Goal: Answer question/provide support: Answer question/provide support

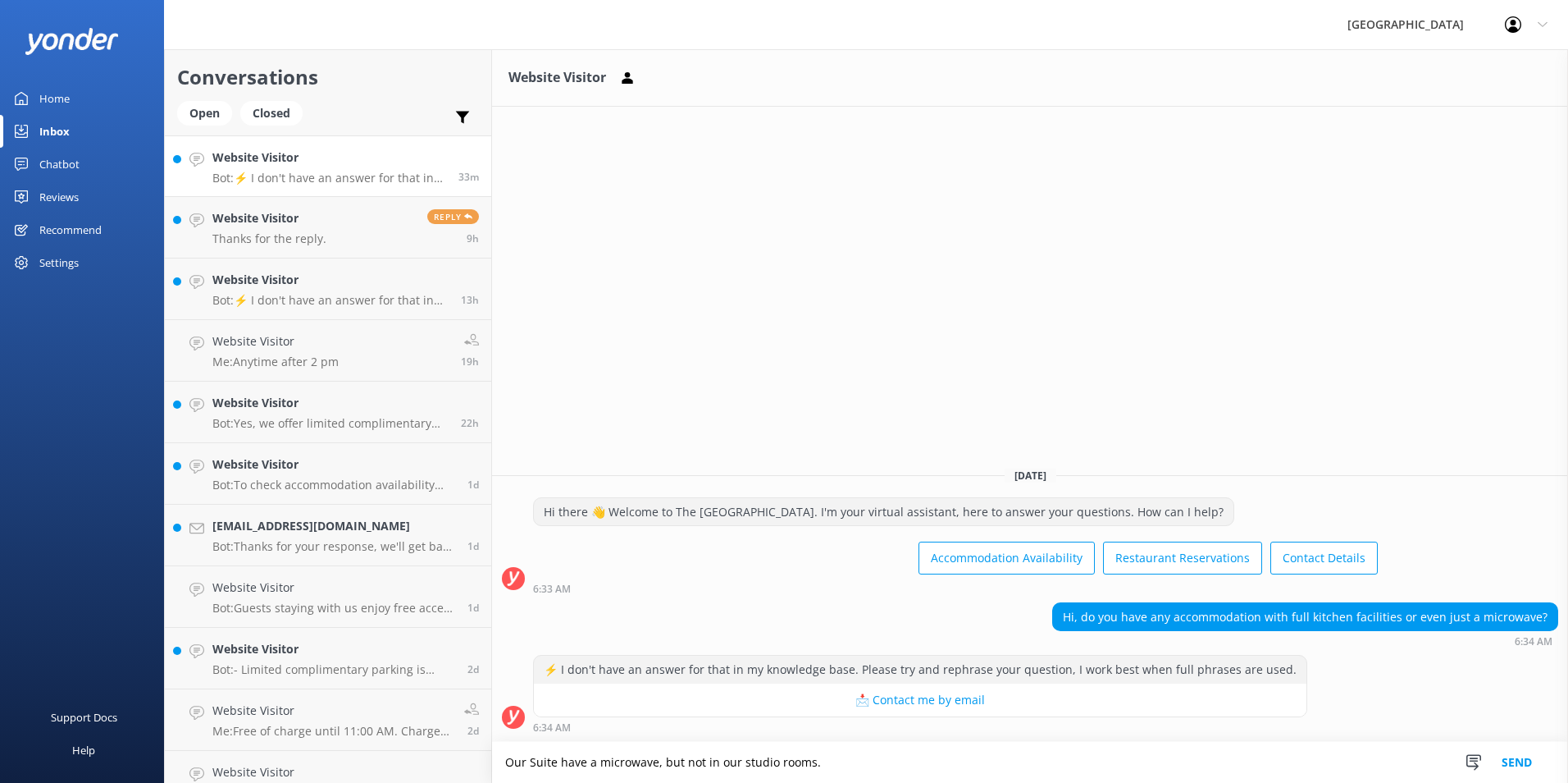
drag, startPoint x: 569, startPoint y: 759, endPoint x: 562, endPoint y: 766, distance: 9.9
click at [555, 761] on textarea "Our Suite have a microwave, but not in our studio rooms." at bounding box center [1029, 762] width 1075 height 41
click at [662, 761] on textarea "Our Suites have a microwave, but not in our studio rooms." at bounding box center [1029, 762] width 1075 height 41
drag, startPoint x: 591, startPoint y: 758, endPoint x: 864, endPoint y: 752, distance: 273.1
click at [864, 752] on textarea "Our Suites have a microwave, but not in our studio rooms." at bounding box center [1029, 762] width 1075 height 41
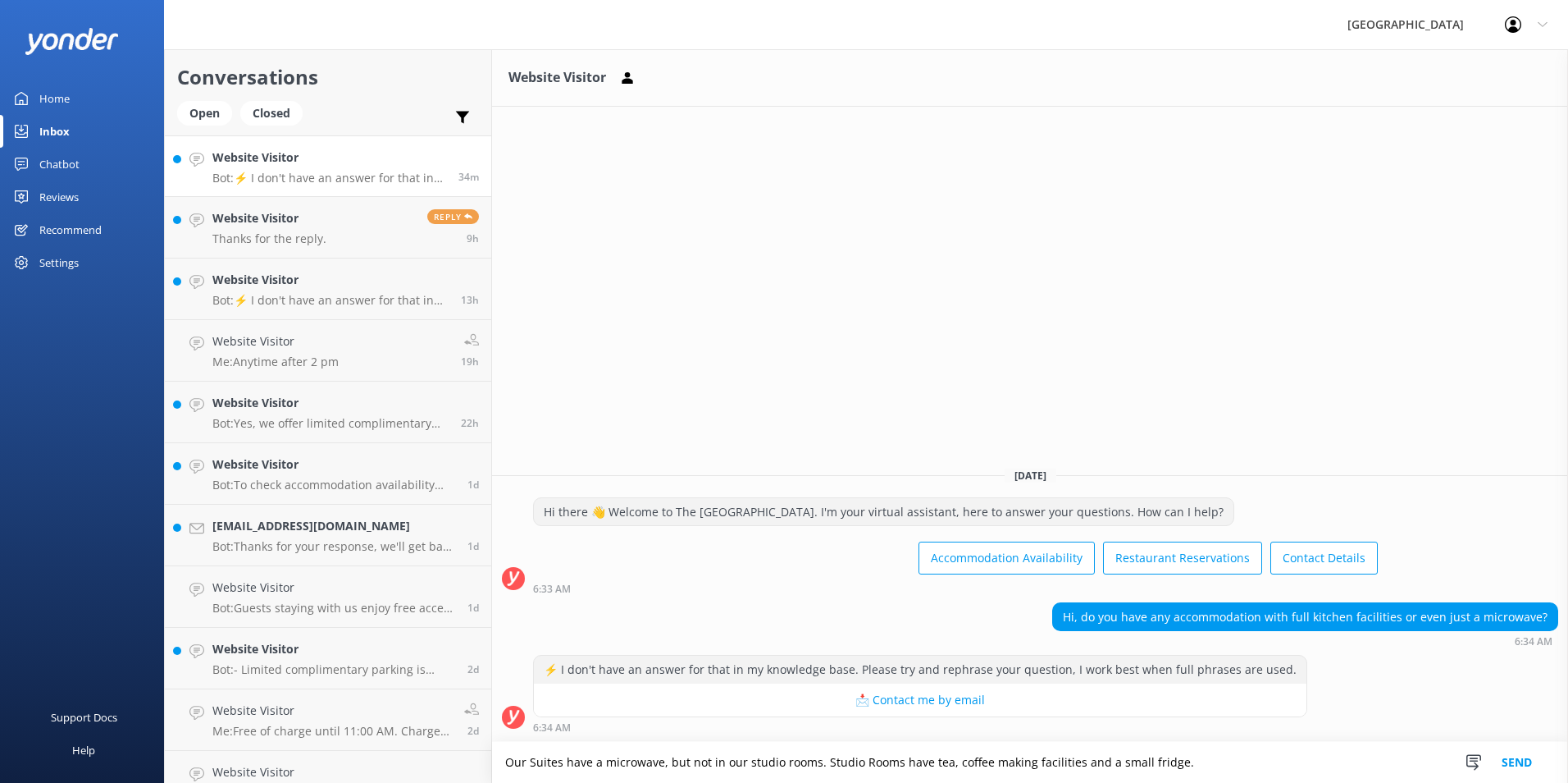
click at [948, 762] on textarea "Our Suites have a microwave, but not in our studio rooms. Studio Rooms have tea…" at bounding box center [1029, 762] width 1075 height 41
click at [1099, 769] on textarea "Our Suites have a microwave, but not in our studio rooms. Studio Rooms have tea…" at bounding box center [1029, 762] width 1075 height 41
type textarea "Our Suites have a microwave, but not in our studio rooms. Studio Rooms have tea…"
click at [1517, 757] on button "Send" at bounding box center [1516, 762] width 61 height 41
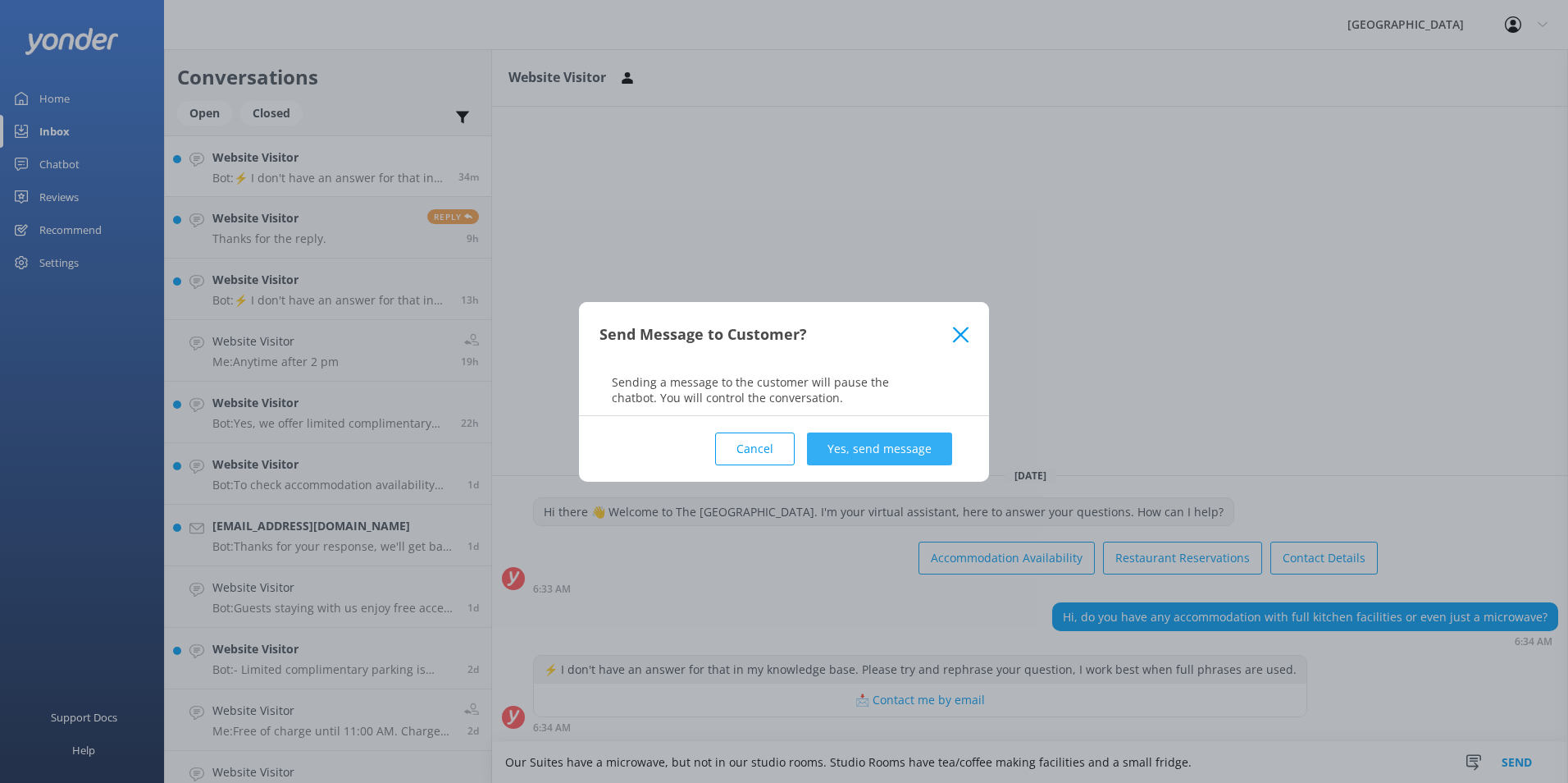
click at [852, 440] on button "Yes, send message" at bounding box center [879, 449] width 145 height 33
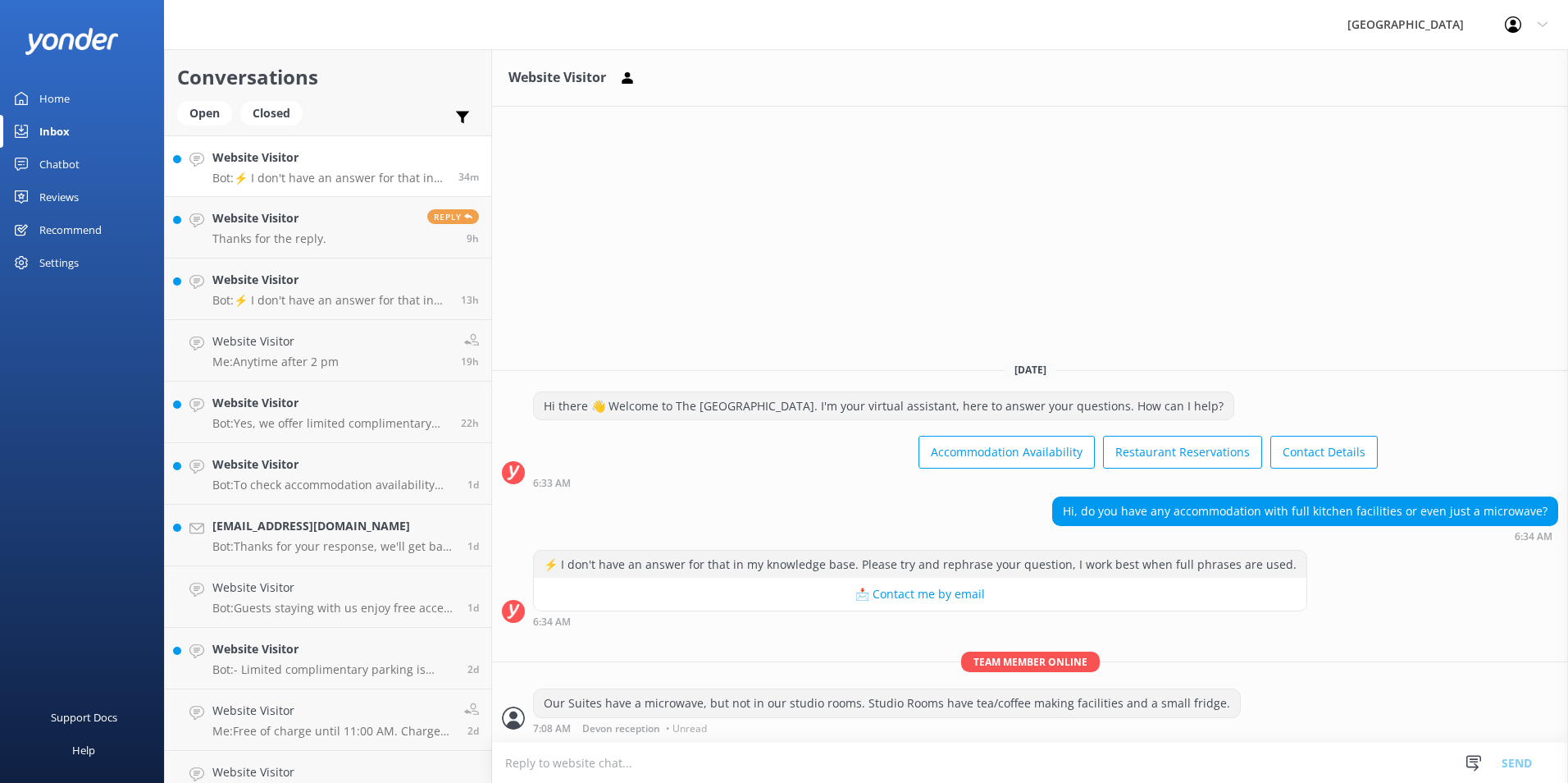
click at [255, 170] on div "Website Visitor Bot: ⚡ I don't have an answer for that in my knowledge base. Pl…" at bounding box center [328, 166] width 233 height 36
click at [286, 239] on p "Thanks for the reply." at bounding box center [269, 238] width 114 height 14
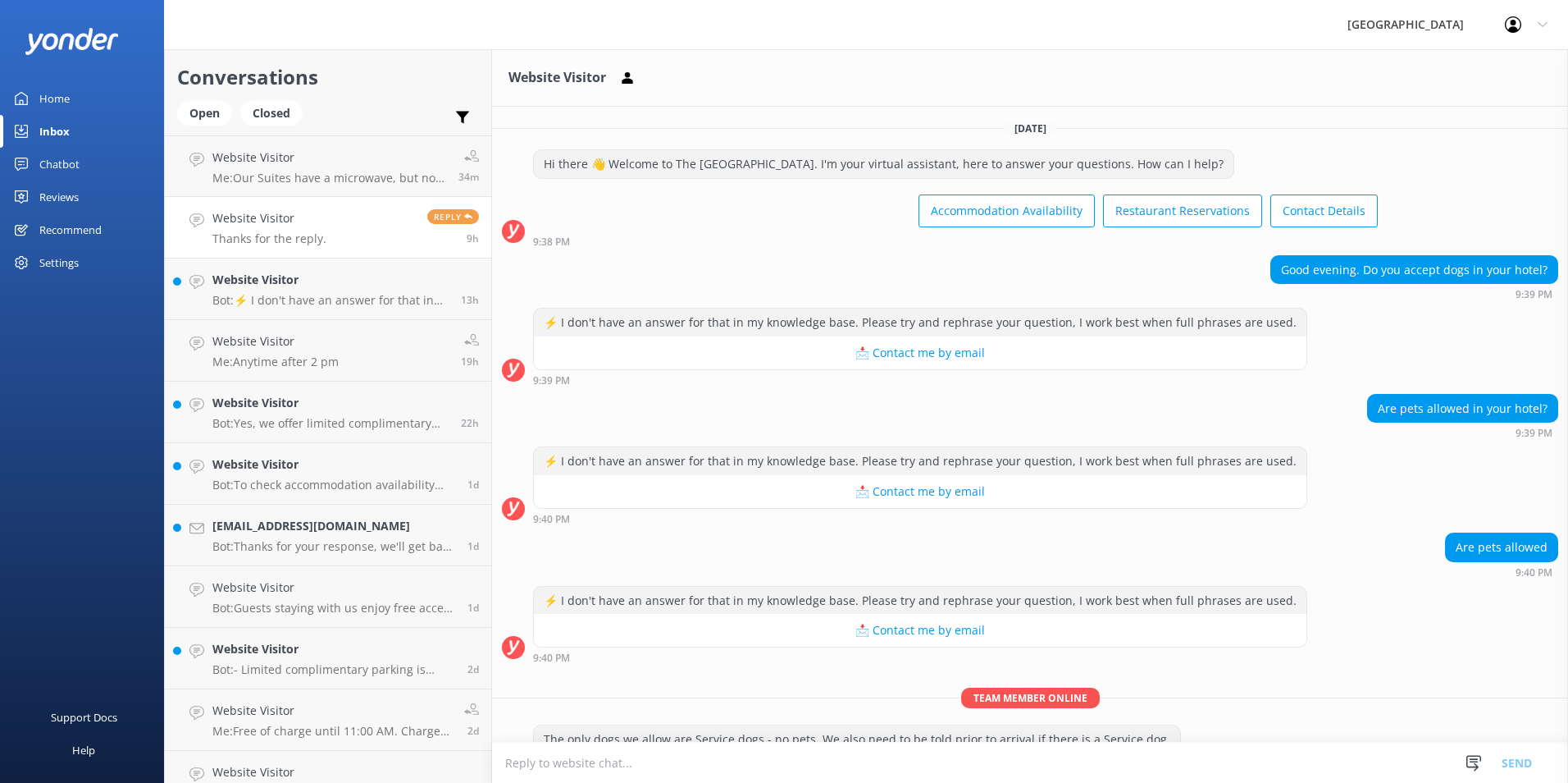
scroll to position [89, 0]
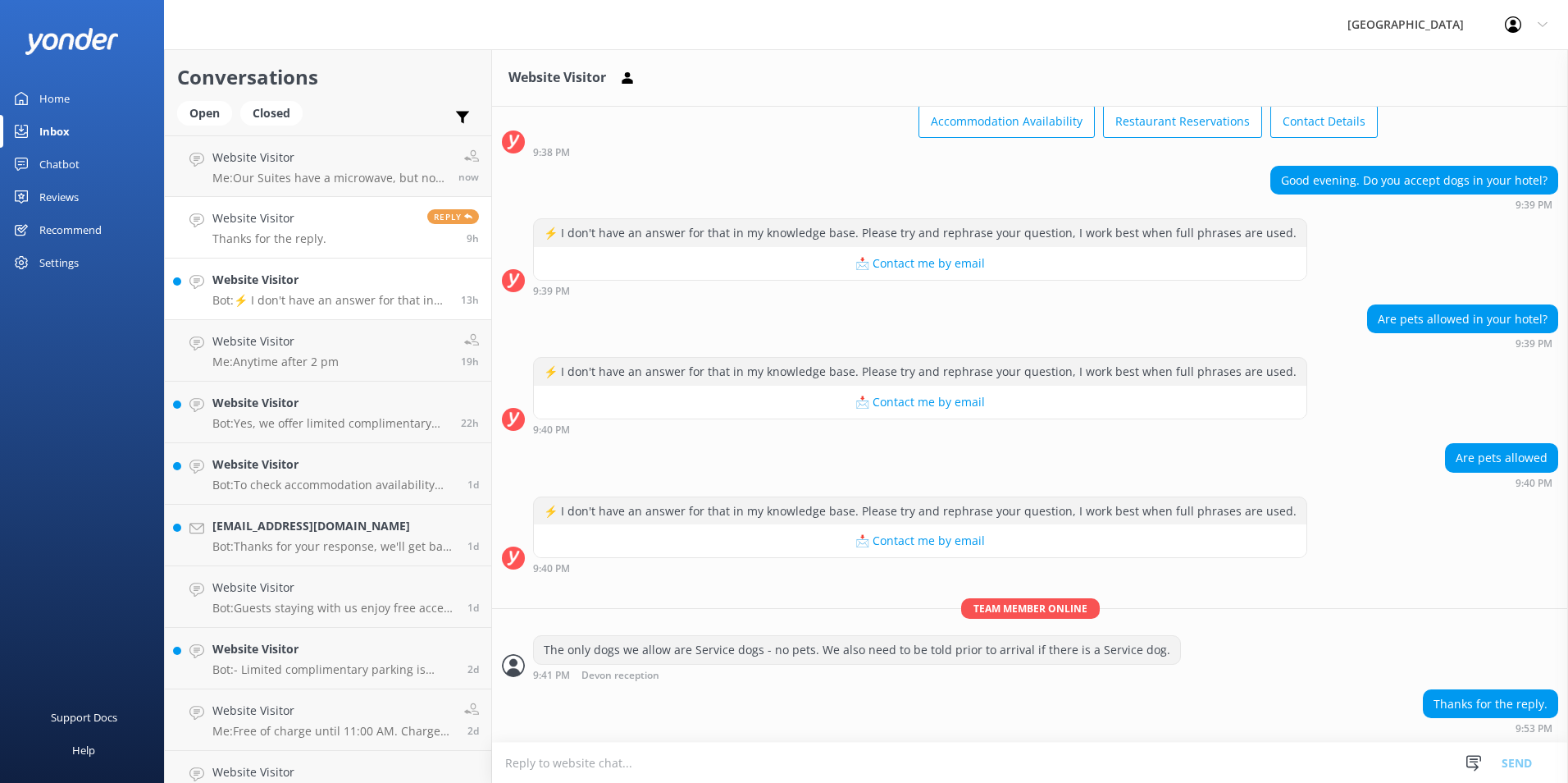
click at [308, 291] on div "Website Visitor Bot: ⚡ I don't have an answer for that in my knowledge base. Pl…" at bounding box center [330, 289] width 236 height 37
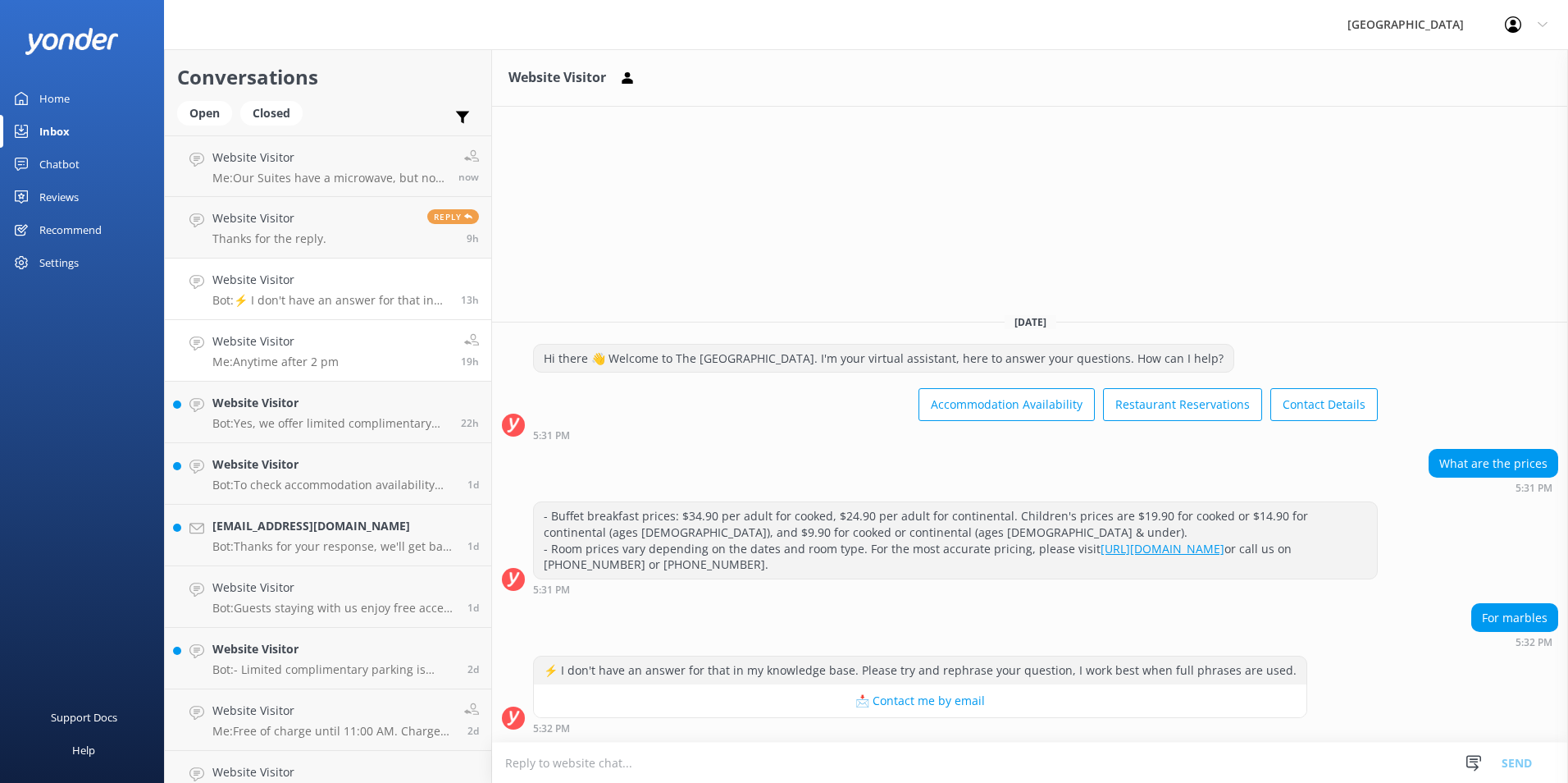
click at [311, 345] on h4 "Website Visitor" at bounding box center [275, 341] width 126 height 18
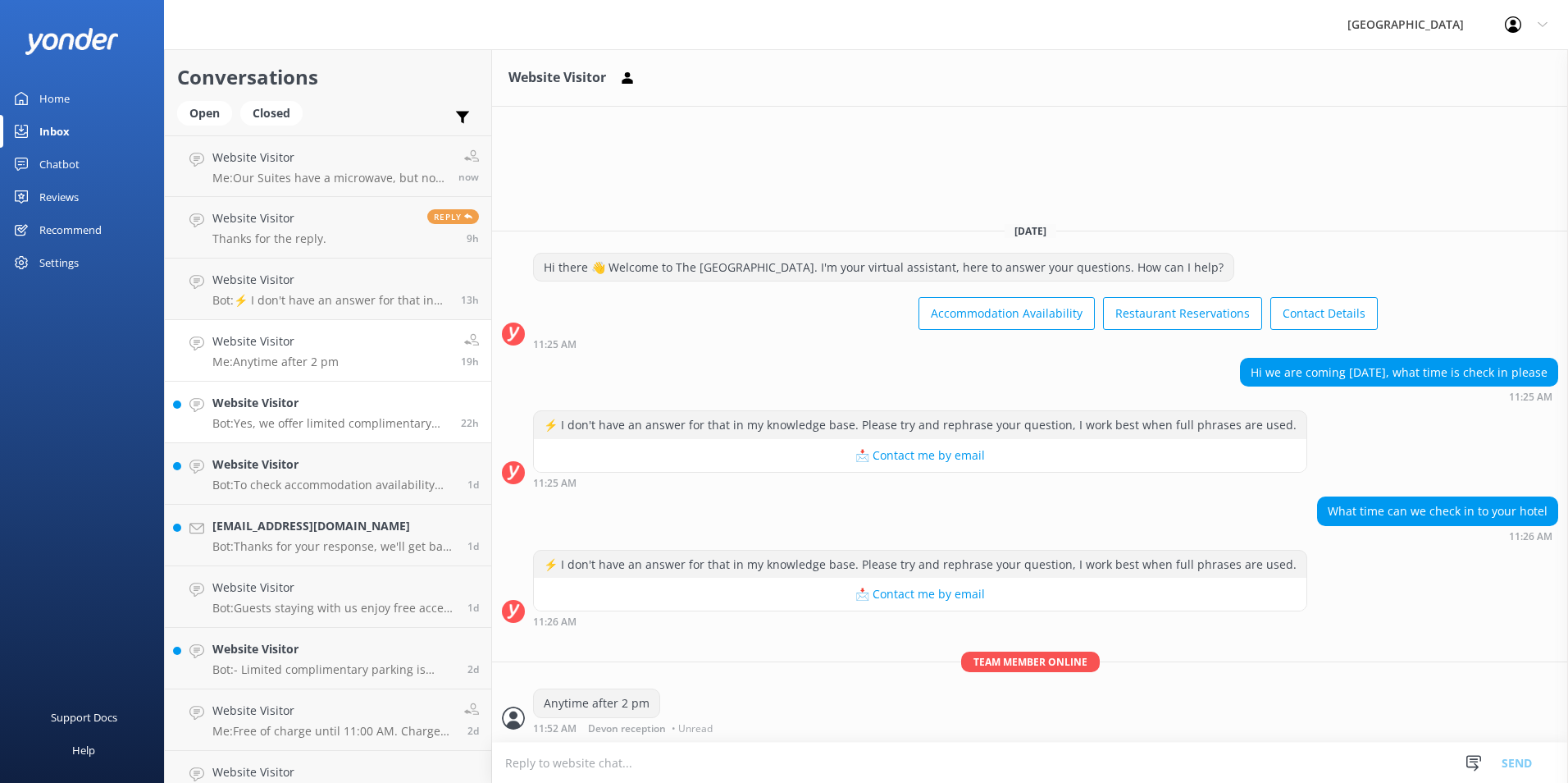
click at [311, 409] on h4 "Website Visitor" at bounding box center [330, 403] width 236 height 18
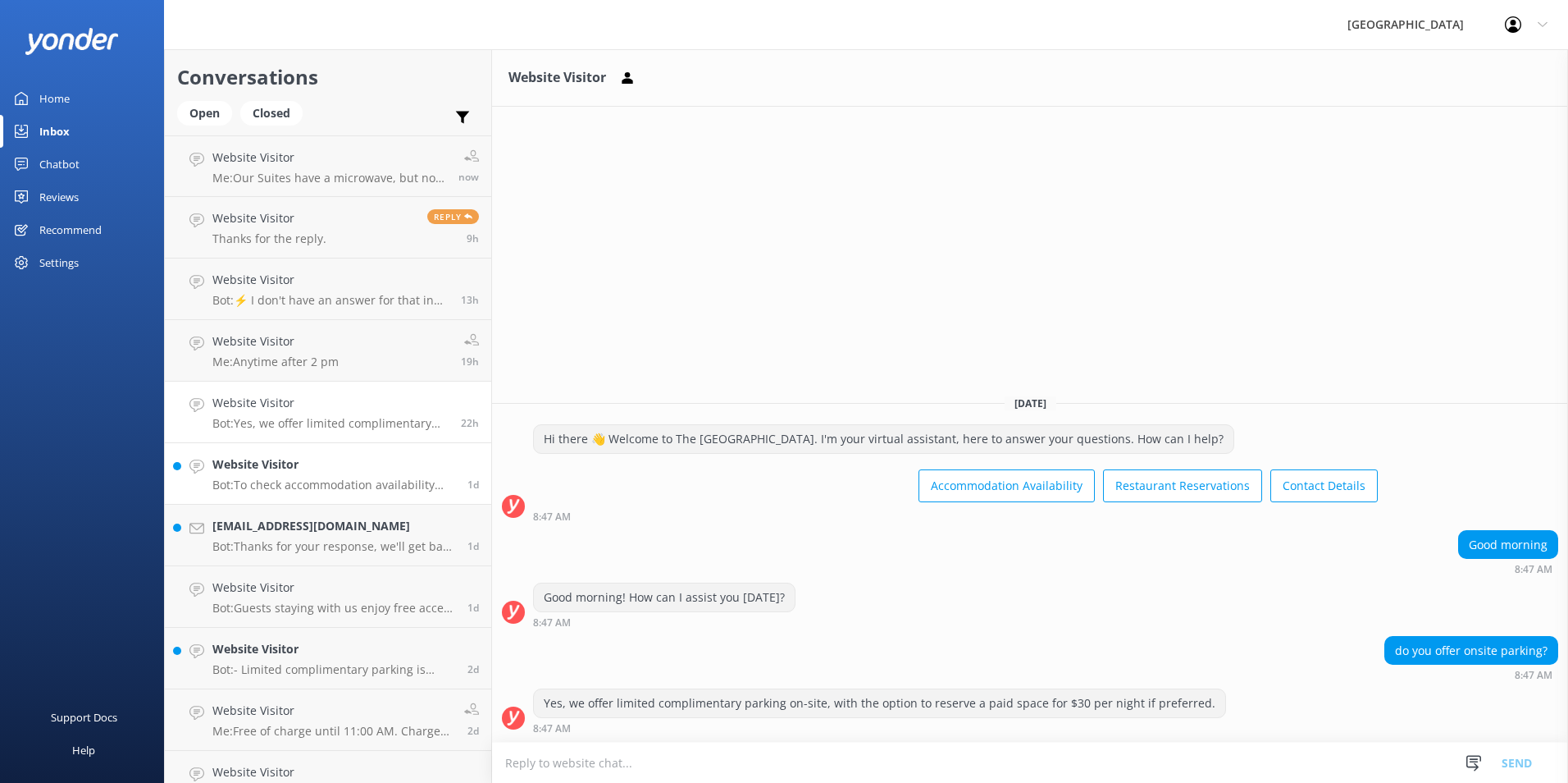
click at [310, 463] on h4 "Website Visitor" at bounding box center [333, 464] width 243 height 18
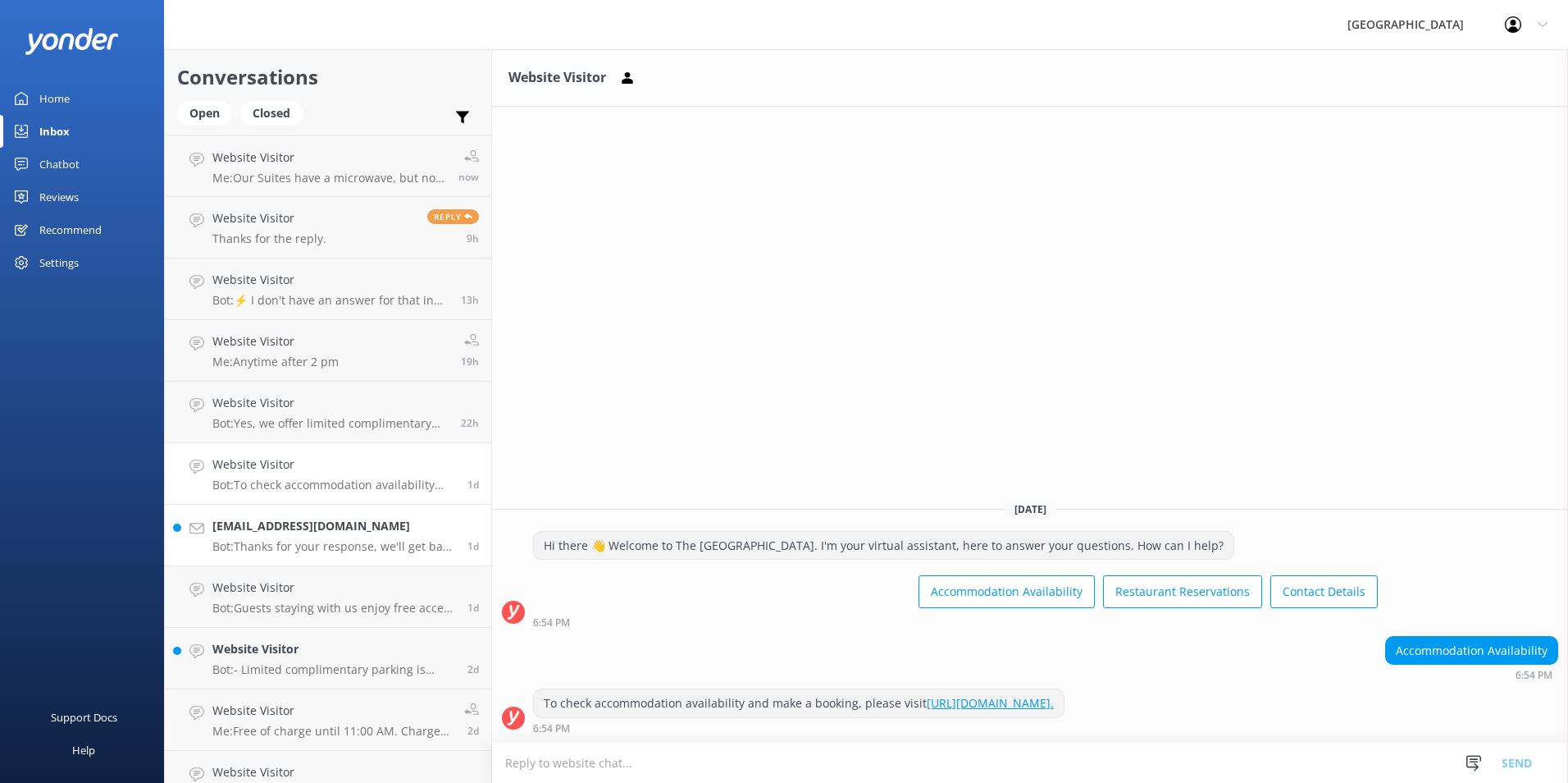
click at [295, 523] on h4 "[EMAIL_ADDRESS][DOMAIN_NAME]" at bounding box center [333, 526] width 243 height 18
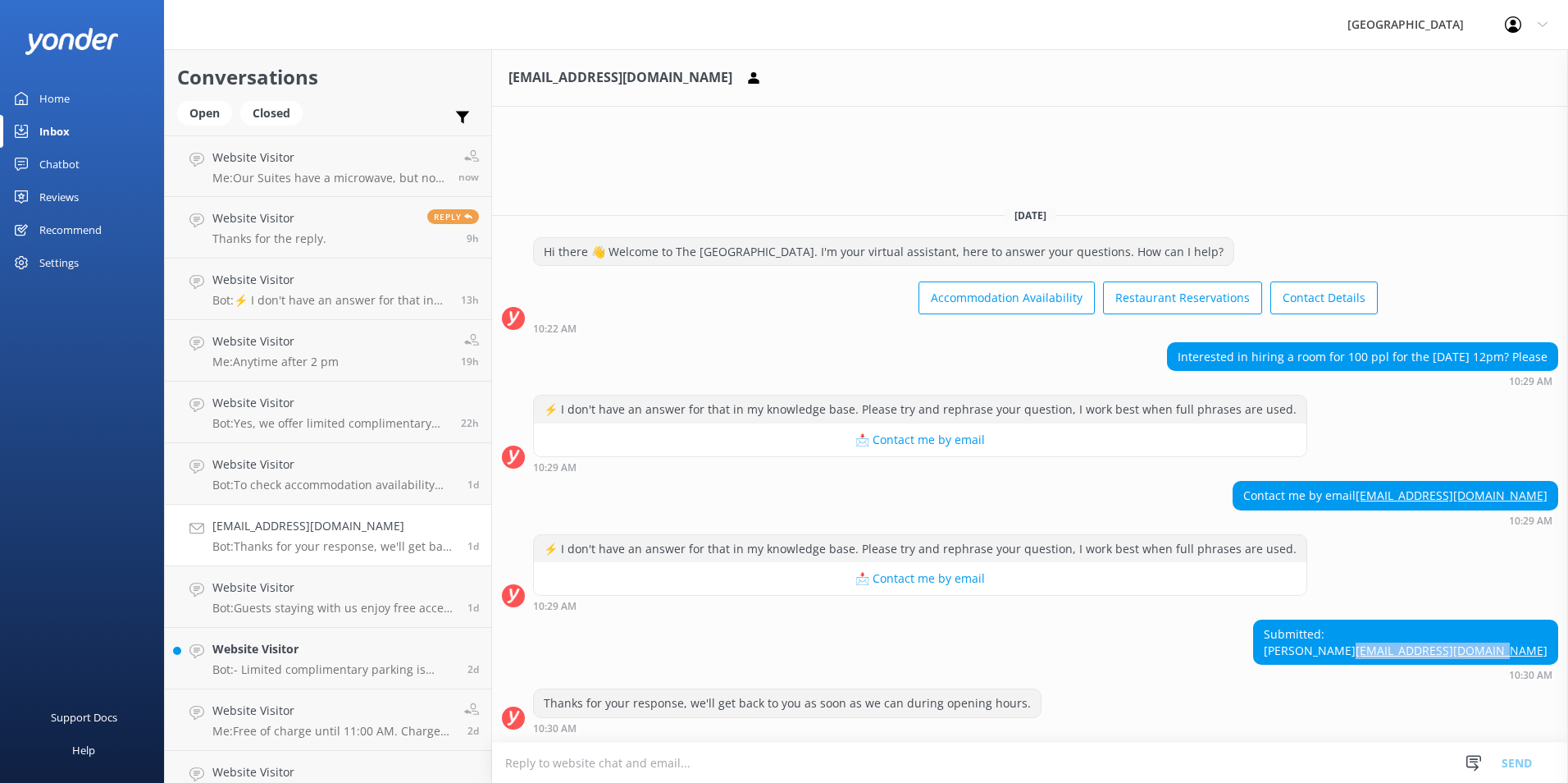
drag, startPoint x: 1548, startPoint y: 650, endPoint x: 1403, endPoint y: 648, distance: 145.0
click at [1403, 648] on div "Submitted: [PERSON_NAME] [PERSON_NAME][EMAIL_ADDRESS][DOMAIN_NAME]" at bounding box center [1406, 642] width 303 height 43
copy link "[EMAIL_ADDRESS][DOMAIN_NAME]"
